Goal: Navigation & Orientation: Find specific page/section

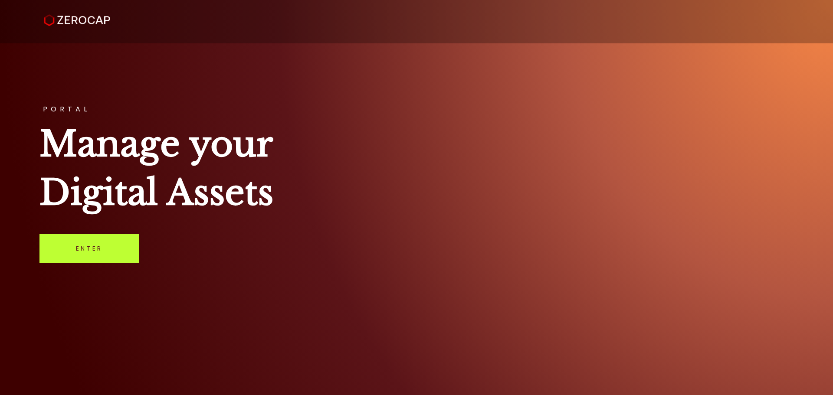
click at [85, 246] on link "Enter" at bounding box center [89, 248] width 99 height 29
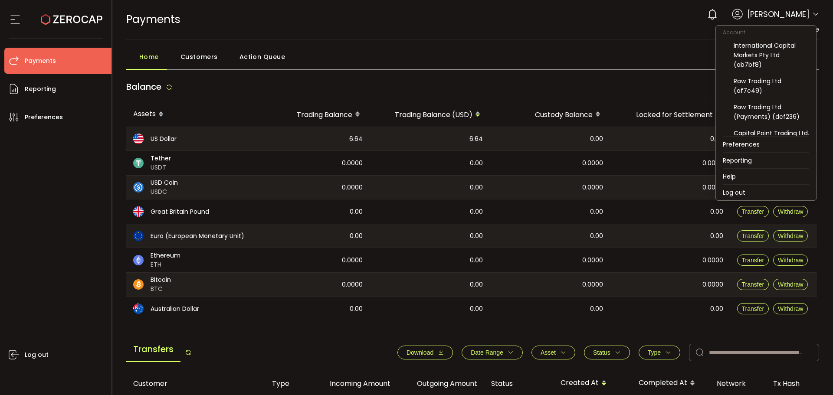
click at [813, 11] on icon at bounding box center [816, 14] width 7 height 7
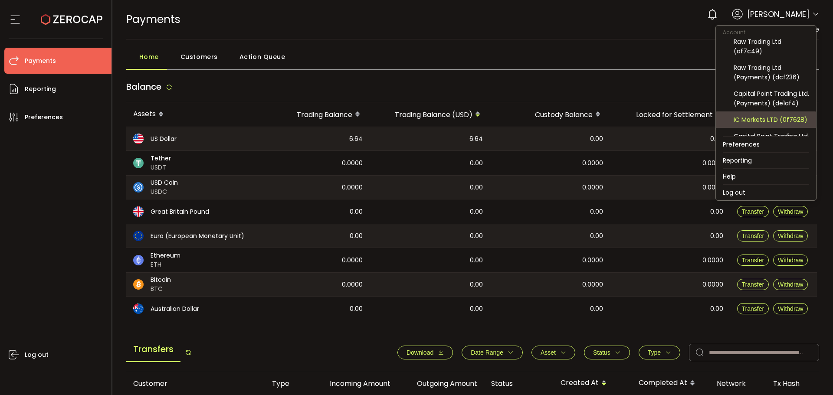
scroll to position [93, 0]
click at [783, 126] on div "Raw Trading Ltd (Payments) (9fb657)" at bounding box center [772, 123] width 76 height 19
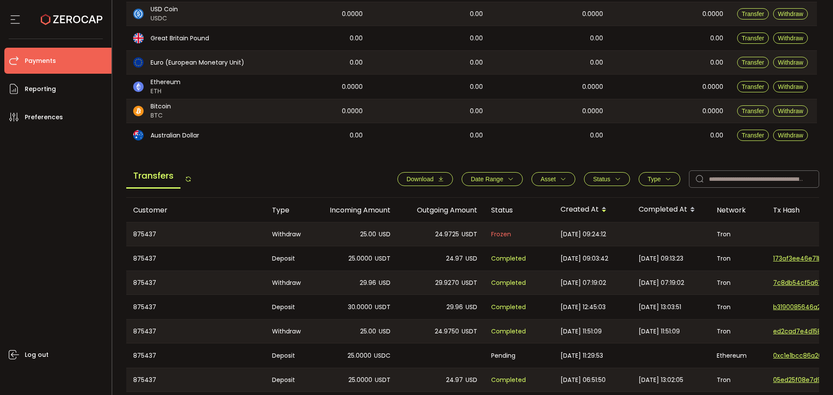
scroll to position [0, 0]
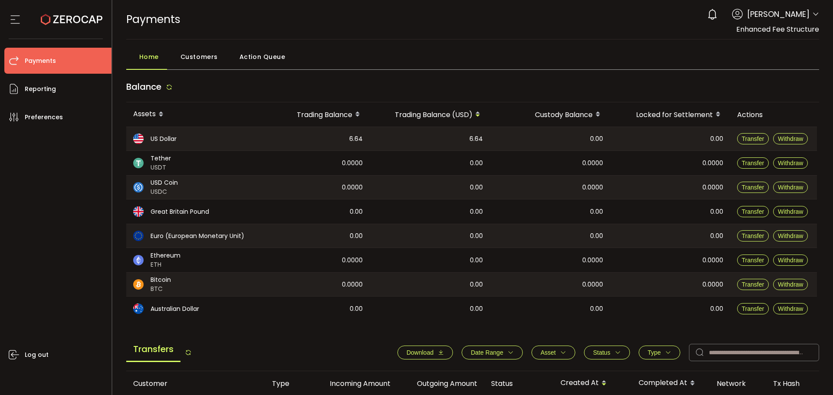
click at [808, 11] on div "0 [PERSON_NAME]" at bounding box center [761, 14] width 116 height 19
click at [813, 13] on icon at bounding box center [816, 14] width 7 height 7
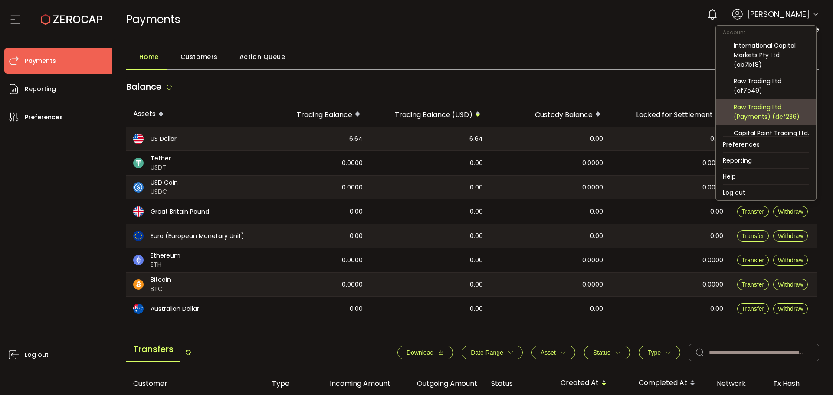
scroll to position [93, 0]
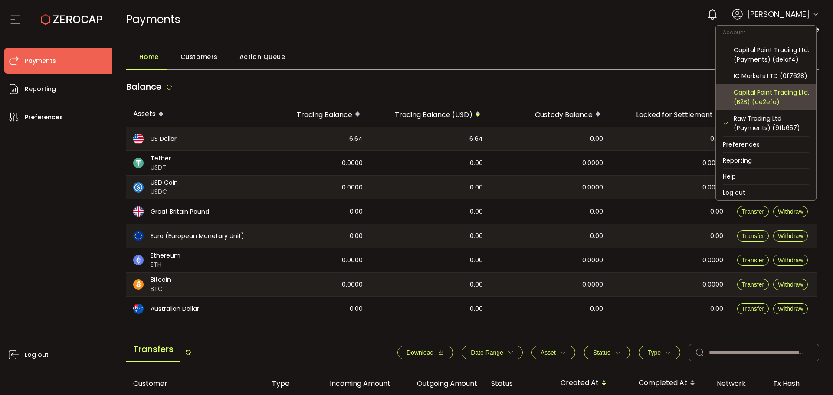
click at [783, 94] on div "Capital Point Trading Ltd. (B2B) (ce2efa)" at bounding box center [772, 97] width 76 height 19
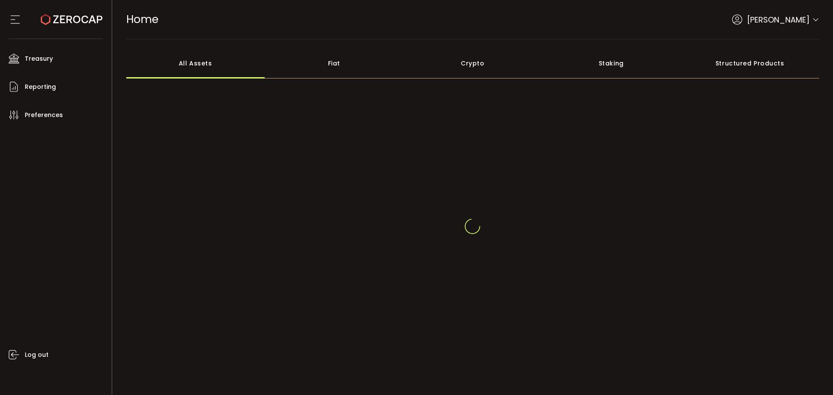
click at [813, 18] on icon at bounding box center [816, 19] width 7 height 7
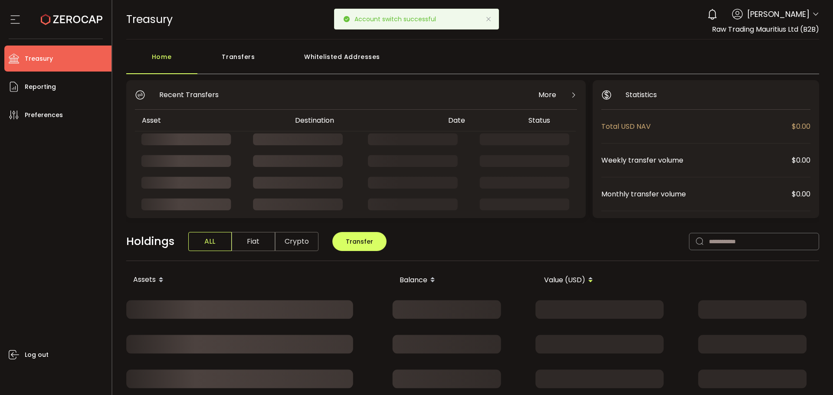
click at [490, 20] on icon at bounding box center [488, 19] width 7 height 7
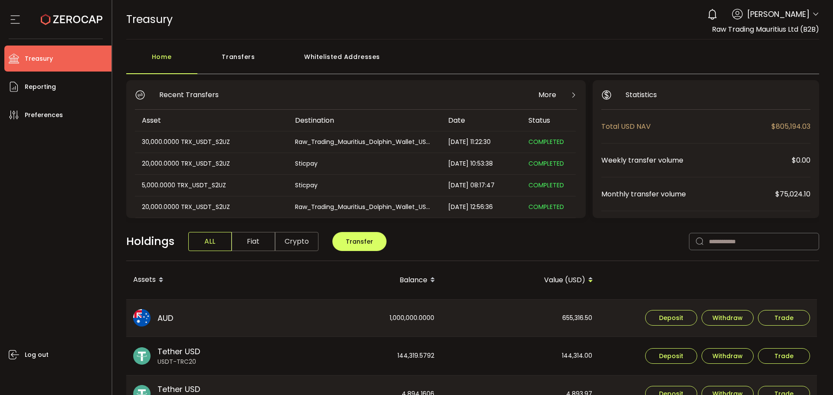
click at [813, 12] on icon at bounding box center [816, 14] width 7 height 7
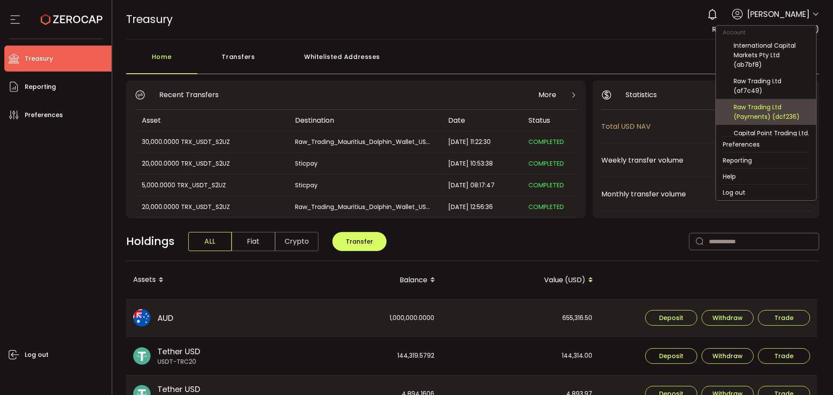
click at [772, 120] on div "Raw Trading Ltd (Payments) (dcf236)" at bounding box center [772, 111] width 76 height 19
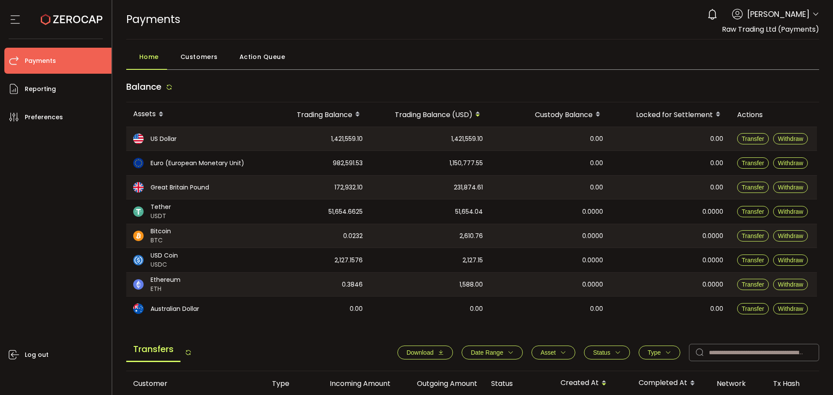
click at [820, 15] on header "PDF is being processed and will download to your computer PAYMENTS Buy Power $0…" at bounding box center [472, 20] width 721 height 40
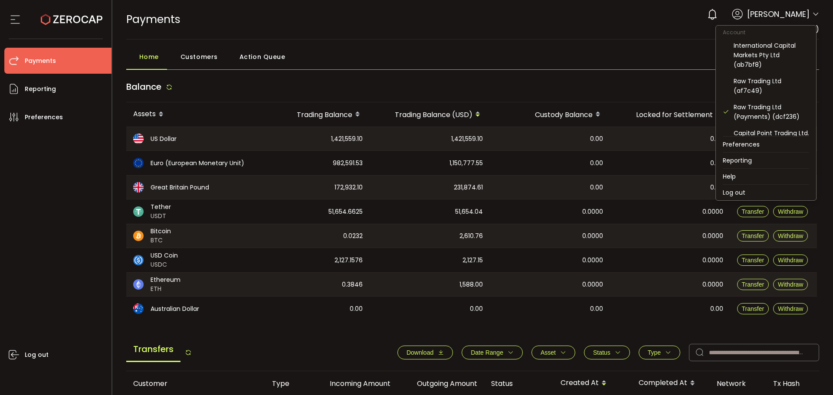
click at [813, 14] on icon at bounding box center [816, 14] width 7 height 7
click at [762, 87] on div "Raw Trading Ltd (af7c49)" at bounding box center [772, 85] width 76 height 19
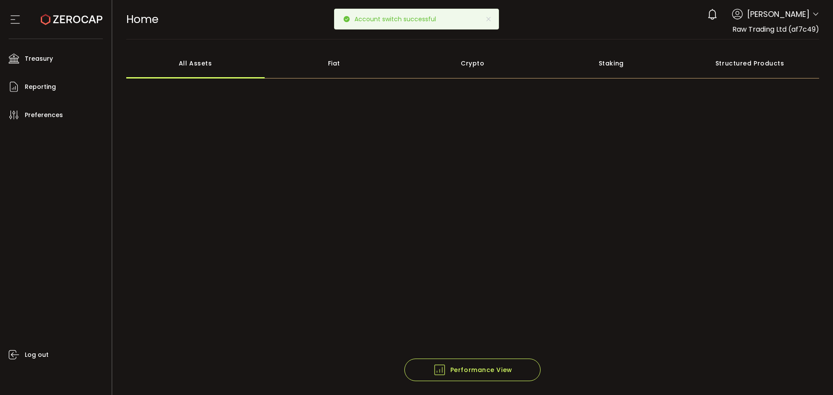
scroll to position [32, 0]
